Goal: Information Seeking & Learning: Learn about a topic

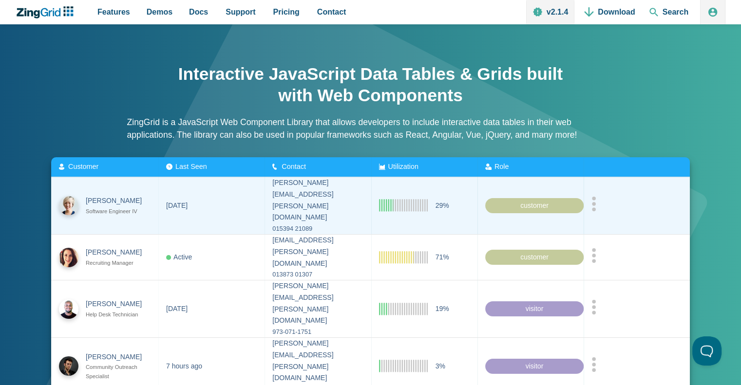
click at [534, 198] on div "customer" at bounding box center [534, 206] width 98 height 16
click at [596, 207] on circle "App Content" at bounding box center [594, 209] width 4 height 4
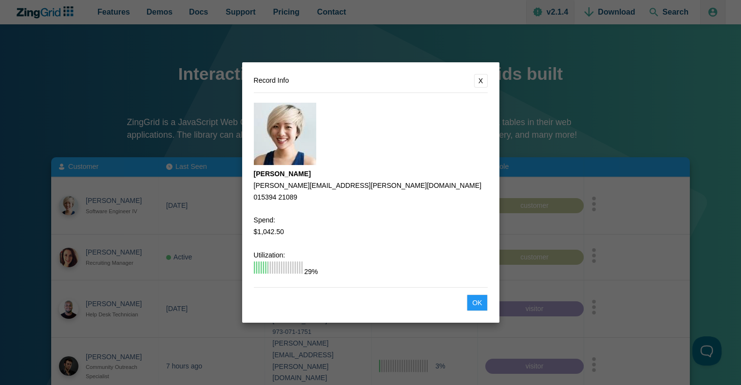
click at [483, 79] on button "X" at bounding box center [481, 81] width 14 height 14
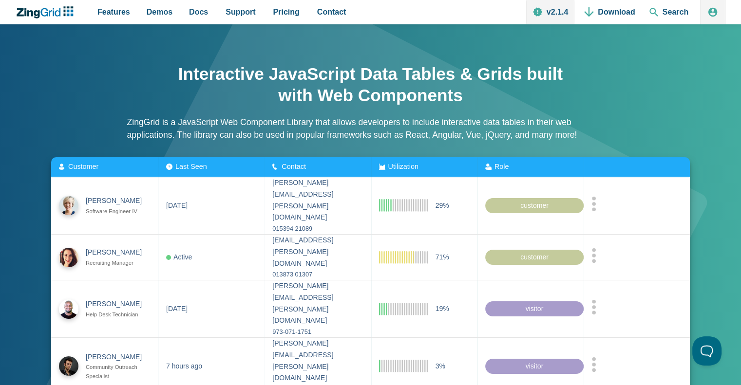
drag, startPoint x: 497, startPoint y: 115, endPoint x: 553, endPoint y: 116, distance: 56.0
click at [553, 116] on div "Interactive JavaScript Data Tables & Grids built with Web Components ZingGrid i…" at bounding box center [370, 106] width 487 height 104
click at [657, 101] on div "Interactive JavaScript Data Tables & Grids built with Web Components ZingGrid i…" at bounding box center [371, 250] width 710 height 393
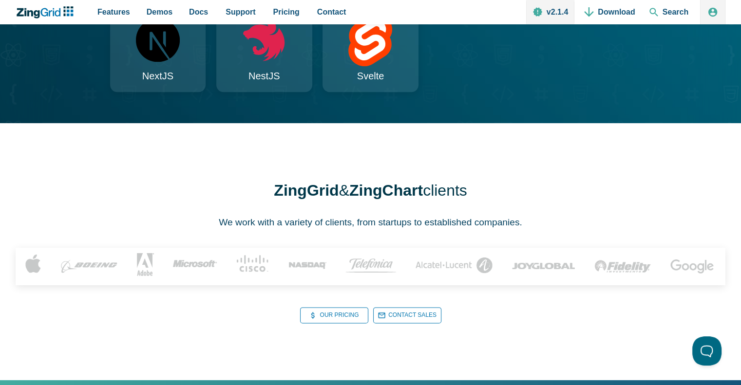
scroll to position [1141, 0]
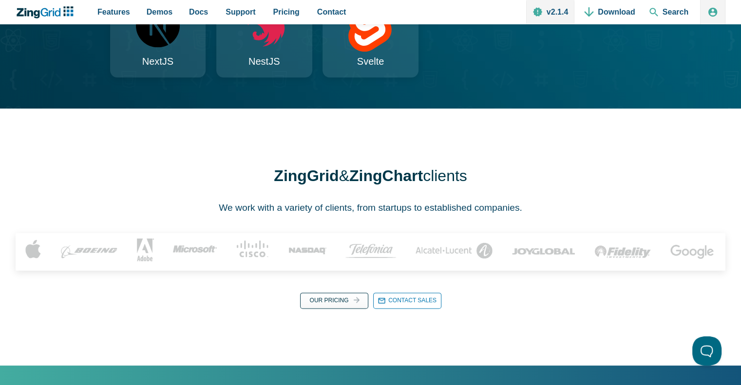
click at [333, 300] on link "Our Pricing Our Pricing" at bounding box center [334, 301] width 68 height 16
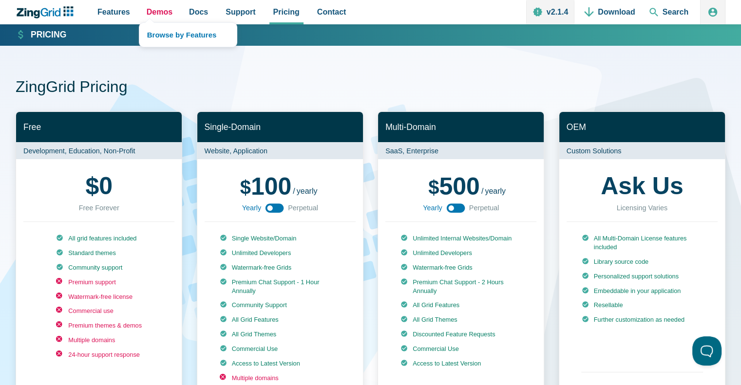
click at [157, 9] on span "Demos" at bounding box center [160, 11] width 26 height 13
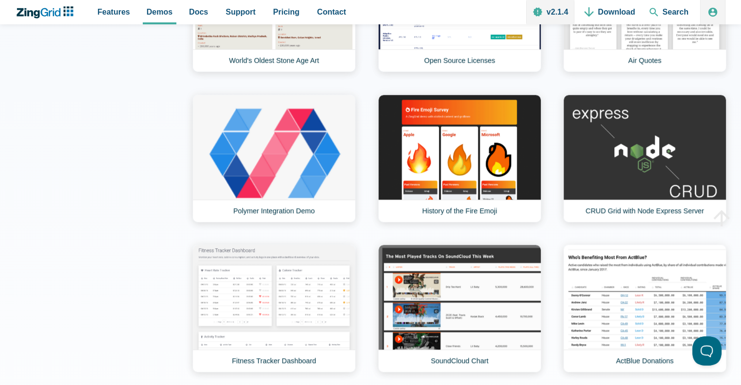
scroll to position [852, 0]
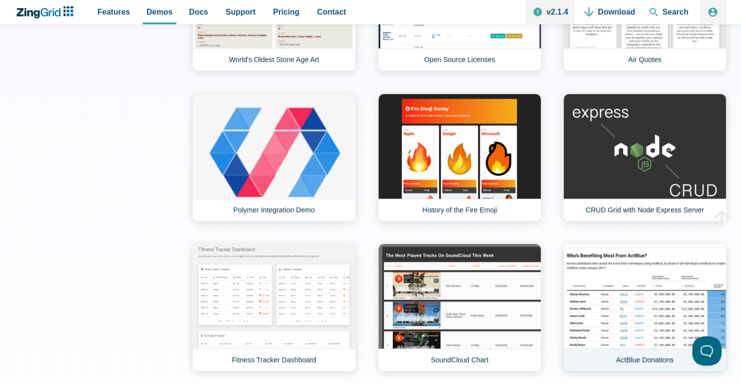
click at [643, 294] on link "ActBlue Donations" at bounding box center [644, 308] width 163 height 128
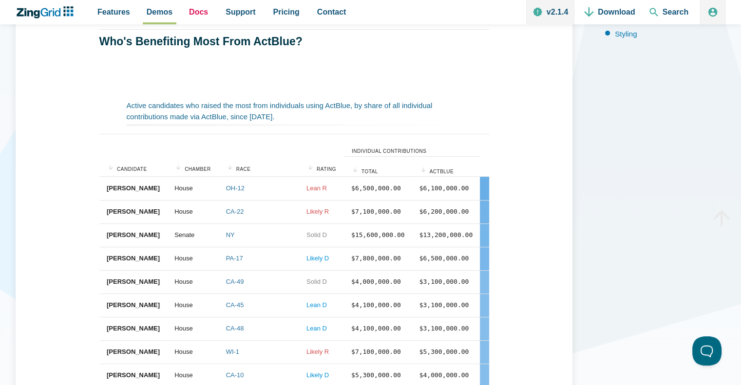
click at [192, 10] on span "Docs" at bounding box center [198, 11] width 19 height 13
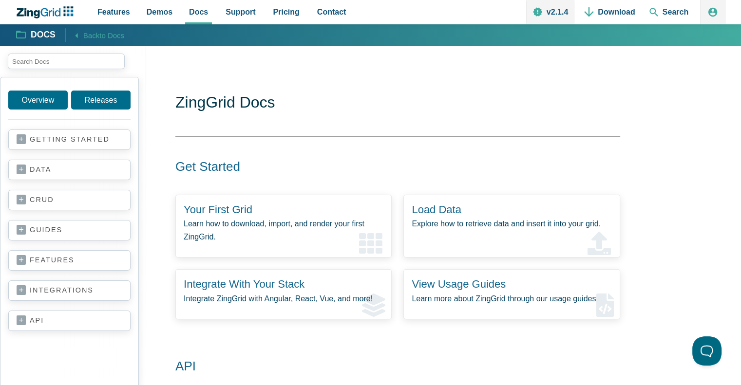
click at [53, 170] on link "data" at bounding box center [70, 170] width 106 height 10
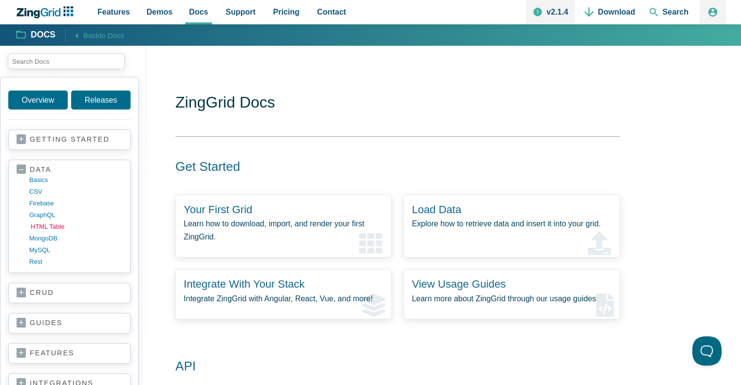
click at [57, 222] on link "HTML table" at bounding box center [77, 227] width 93 height 12
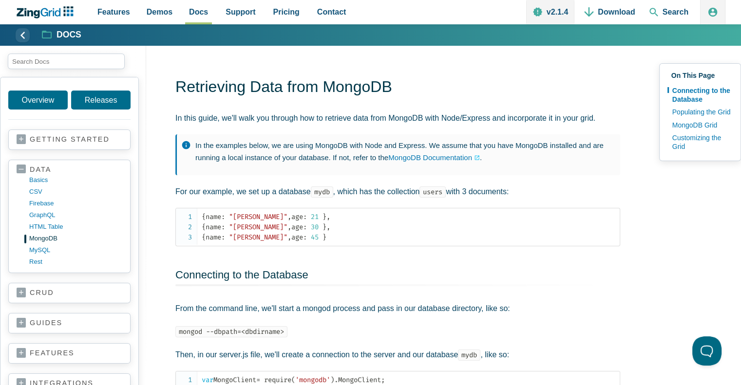
click at [435, 143] on p "In the examples below, we are using MongoDB with Node and Express. We assume th…" at bounding box center [402, 151] width 415 height 25
click at [48, 298] on section "crud basics create read update delete" at bounding box center [69, 293] width 122 height 20
click at [41, 289] on link "crud" at bounding box center [70, 293] width 106 height 10
click at [42, 335] on link "update" at bounding box center [77, 339] width 93 height 12
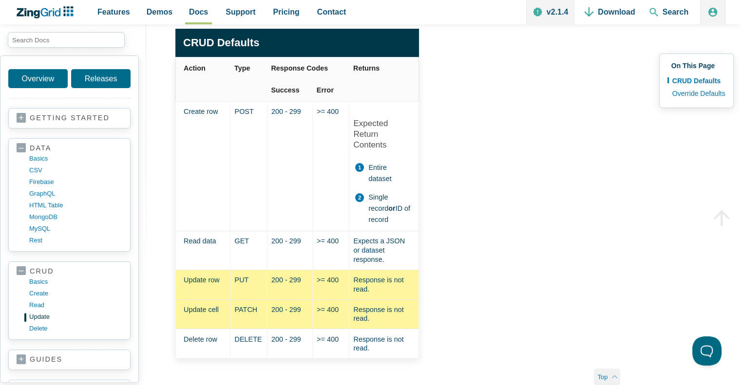
scroll to position [196, 0]
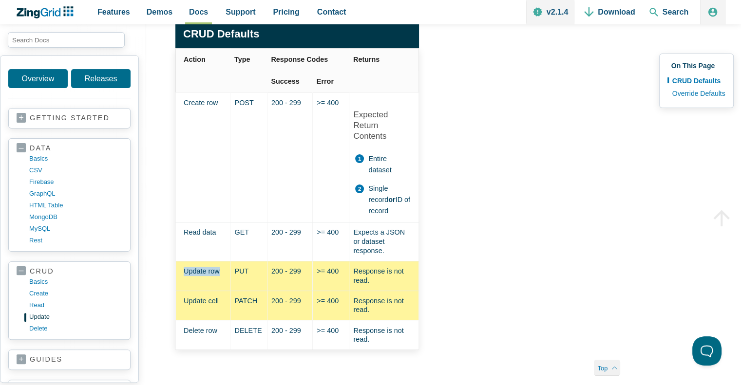
click at [199, 261] on row "Update row" at bounding box center [203, 276] width 55 height 30
click at [200, 223] on data "Read data" at bounding box center [203, 242] width 55 height 39
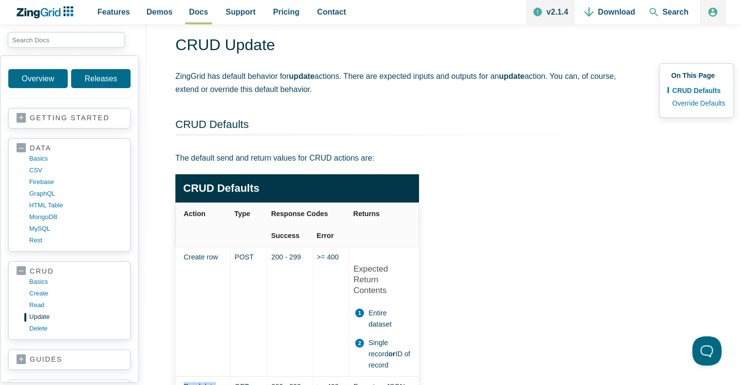
scroll to position [0, 0]
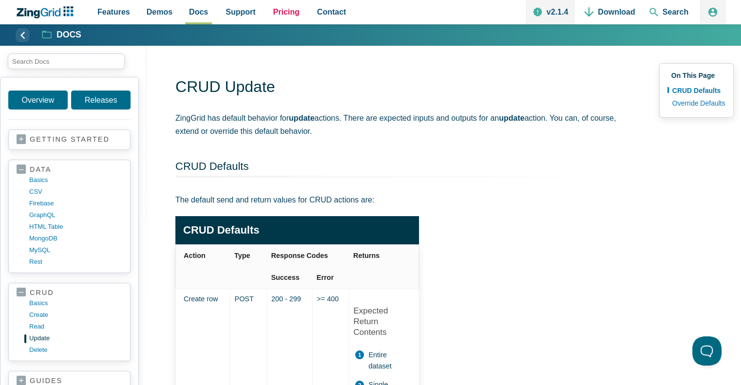
click at [277, 12] on span "Pricing" at bounding box center [286, 11] width 26 height 13
